Goal: Check status: Check status

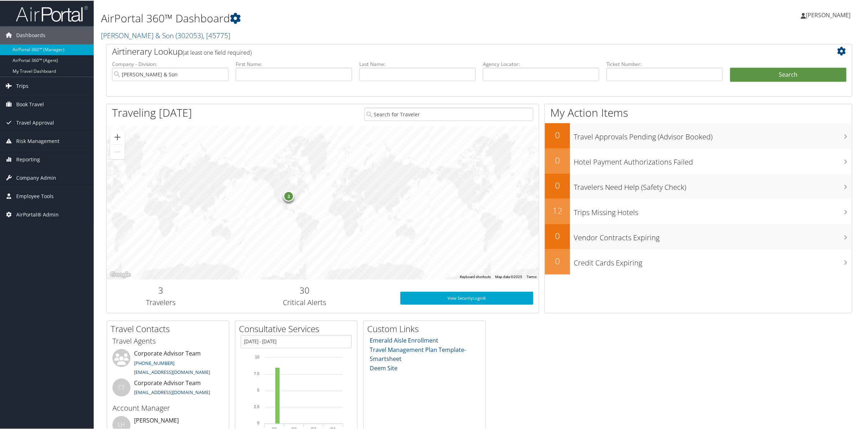
click at [24, 84] on span "Trips" at bounding box center [22, 85] width 12 height 18
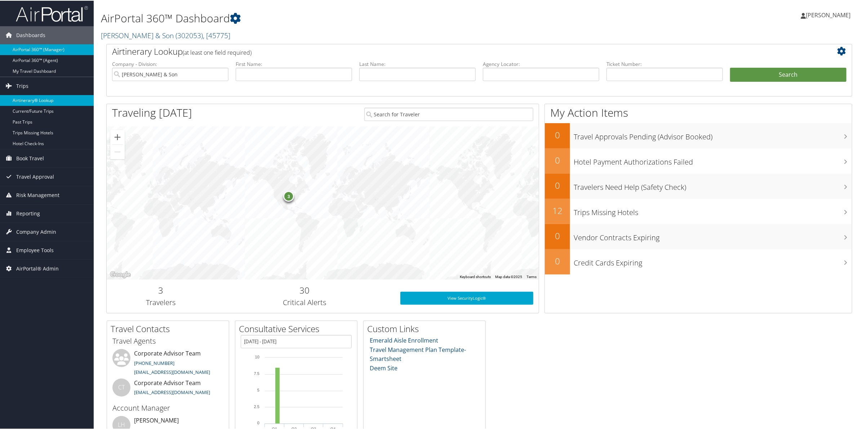
click at [23, 96] on link "Airtinerary® Lookup" at bounding box center [47, 99] width 94 height 11
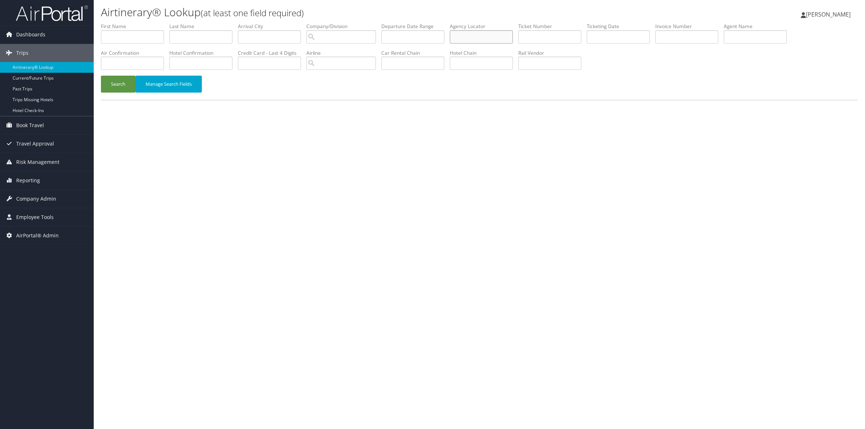
click at [476, 35] on input "text" at bounding box center [481, 36] width 63 height 13
type input "t"
click at [368, 38] on input "search" at bounding box center [341, 36] width 70 height 13
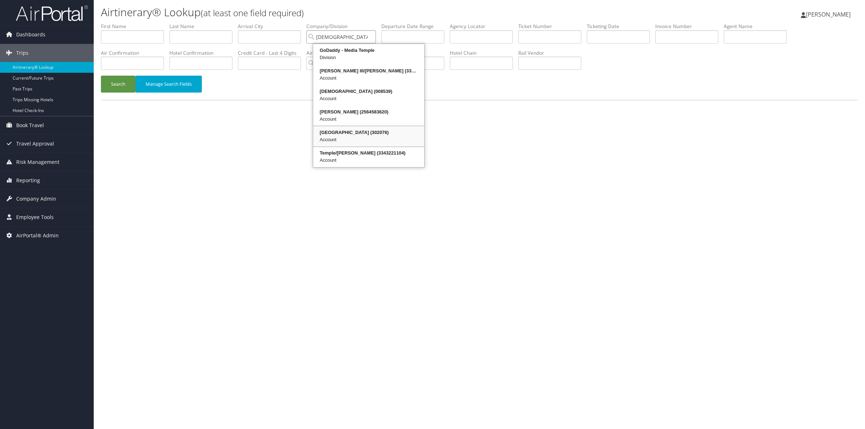
click at [352, 134] on div "[GEOGRAPHIC_DATA] (302076)" at bounding box center [368, 132] width 109 height 7
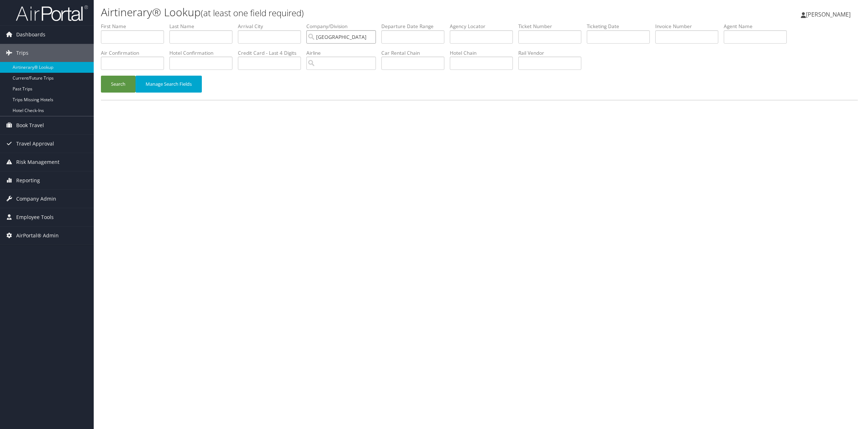
type input "[GEOGRAPHIC_DATA]"
click at [626, 36] on input "text" at bounding box center [617, 36] width 63 height 13
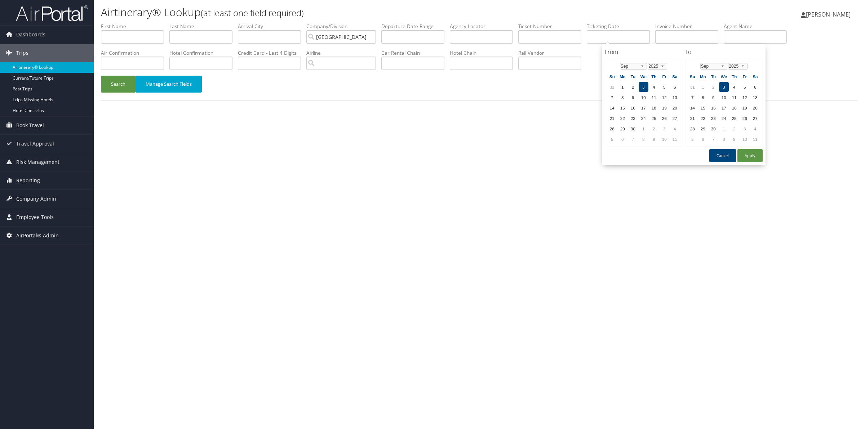
click at [640, 87] on td "3" at bounding box center [643, 87] width 10 height 10
click at [721, 85] on td "3" at bounding box center [724, 87] width 10 height 10
click at [748, 154] on button "Apply" at bounding box center [749, 155] width 25 height 13
type input "[DATE]"
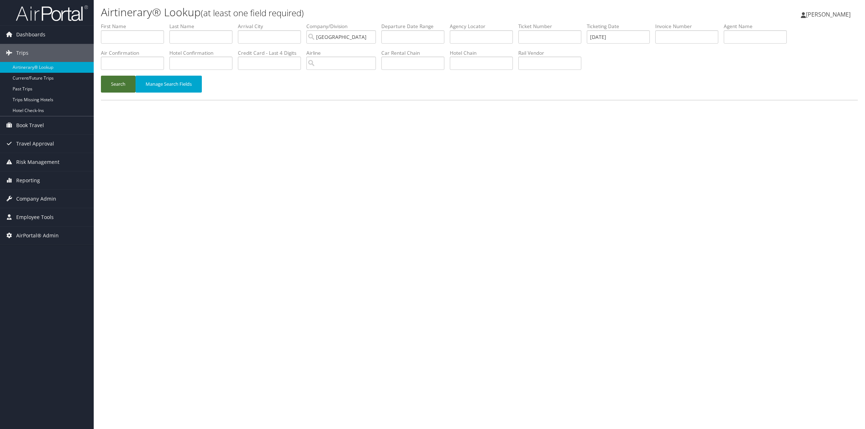
click at [111, 81] on button "Search" at bounding box center [118, 84] width 35 height 17
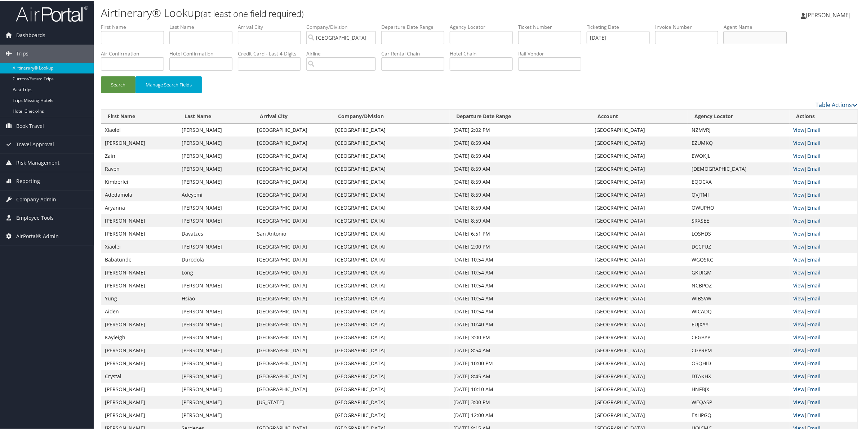
click at [755, 39] on input "text" at bounding box center [754, 36] width 63 height 13
type input "[PERSON_NAME]"
click at [118, 88] on button "Search" at bounding box center [118, 84] width 35 height 17
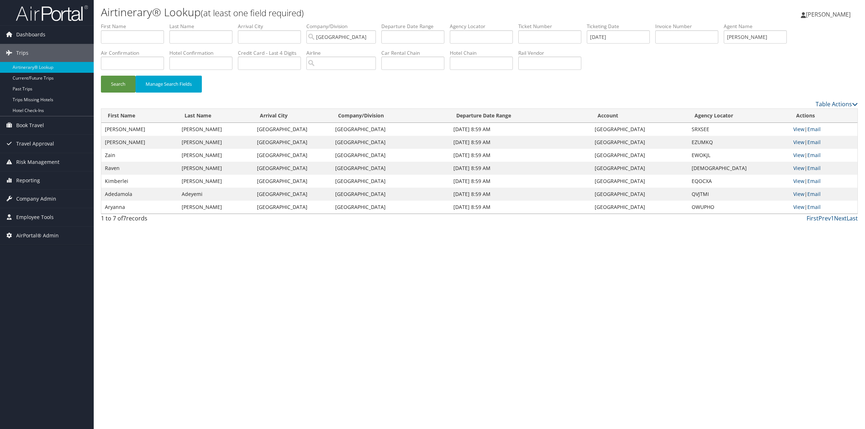
click at [702, 129] on td "SRXSEE" at bounding box center [739, 129] width 102 height 13
copy td "SRXSEE"
click at [700, 144] on td "EZUMKQ" at bounding box center [739, 142] width 102 height 13
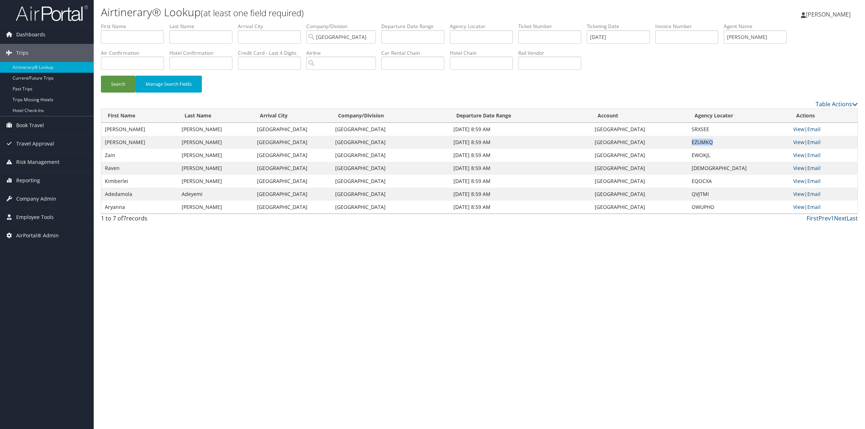
copy td "EZUMKQ"
click at [703, 152] on td "EWOKJL" at bounding box center [739, 155] width 102 height 13
copy td "EWOKJL"
click at [701, 168] on td "[DEMOGRAPHIC_DATA]" at bounding box center [739, 168] width 102 height 13
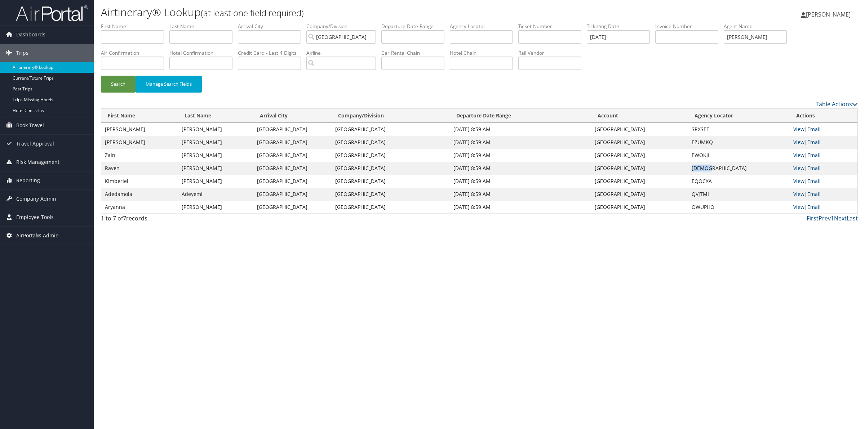
click at [701, 168] on td "[DEMOGRAPHIC_DATA]" at bounding box center [739, 168] width 102 height 13
copy td "[DEMOGRAPHIC_DATA]"
click at [696, 183] on td "EQOCXA" at bounding box center [739, 181] width 102 height 13
copy td "EQOCXA"
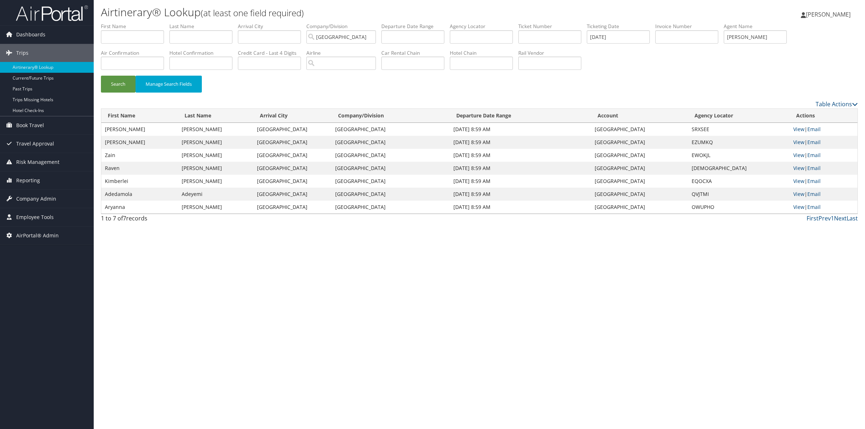
click at [696, 193] on td "QVJTMI" at bounding box center [739, 194] width 102 height 13
copy td "QVJTMI"
click at [700, 206] on td "OWUPHO" at bounding box center [739, 207] width 102 height 13
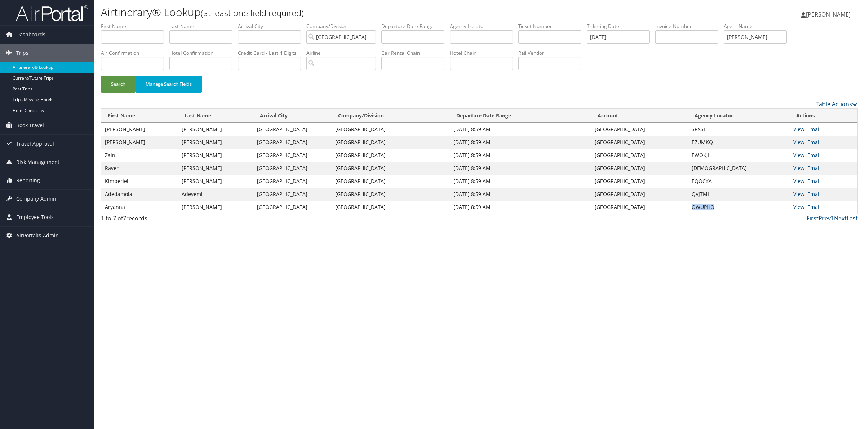
copy td "OWUPHO"
